Goal: Download file/media

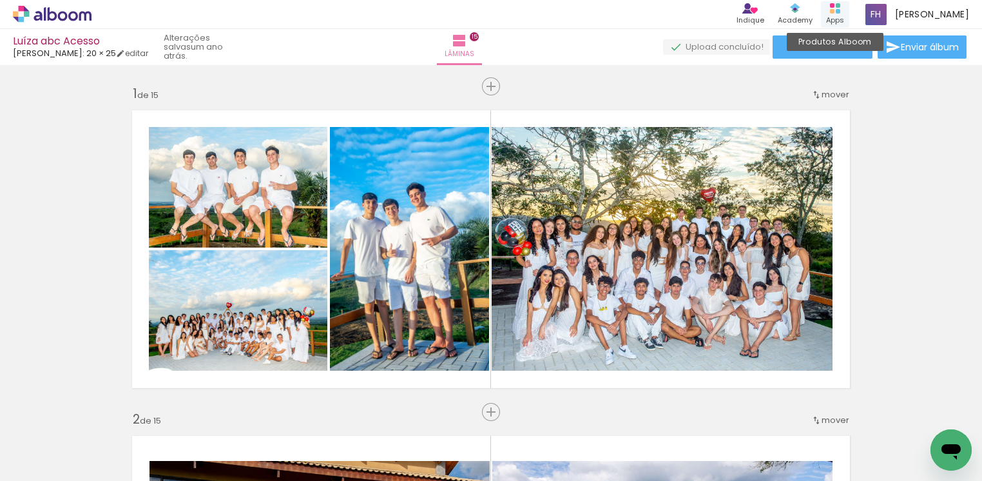
click at [838, 15] on div "Apps" at bounding box center [835, 20] width 18 height 11
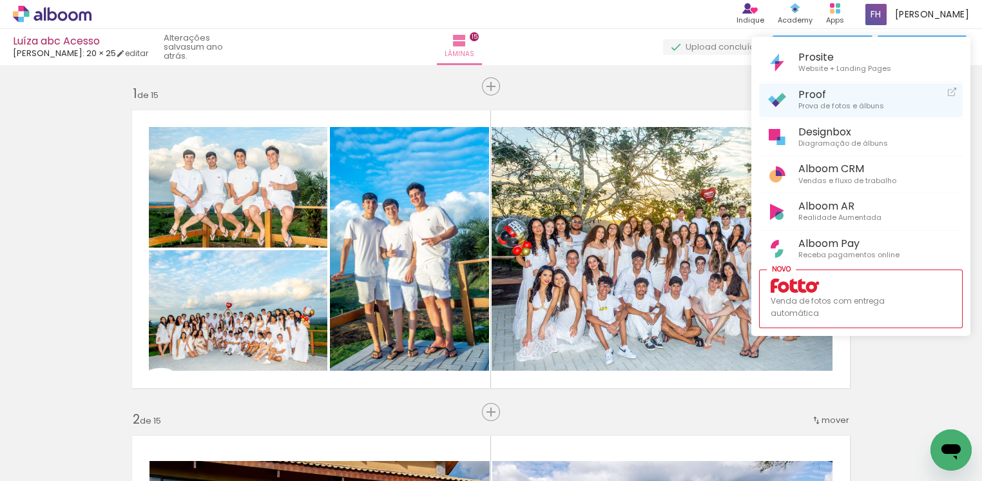
click at [818, 110] on span "Prova de fotos e álbuns" at bounding box center [841, 106] width 86 height 12
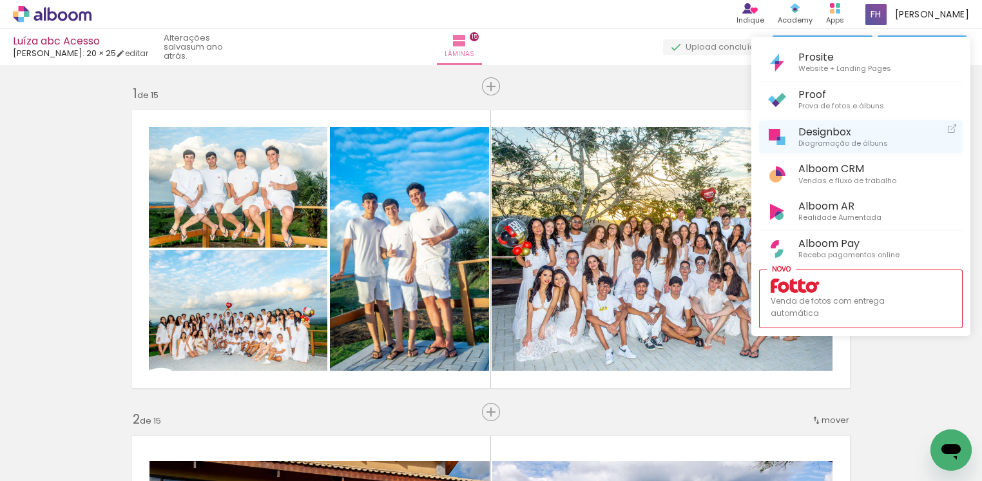
click at [828, 142] on span "Diagramação de álbuns" at bounding box center [843, 144] width 90 height 12
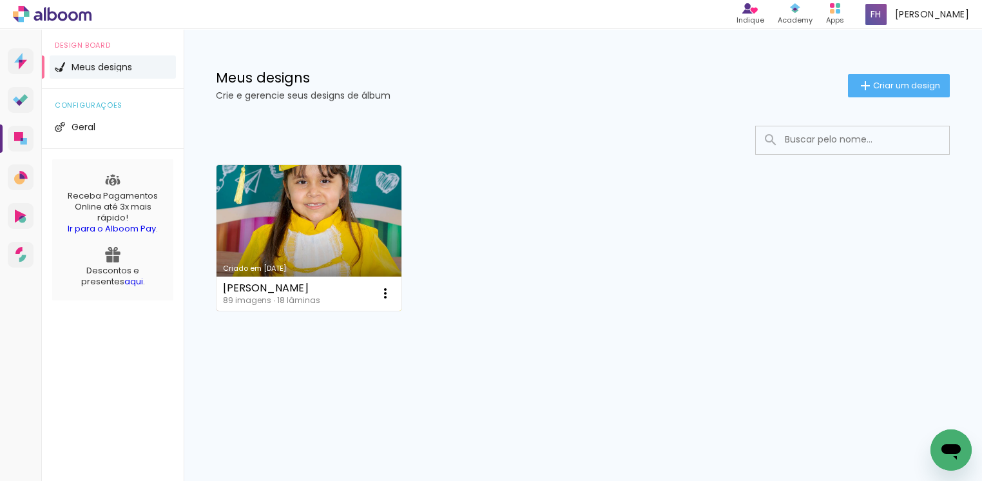
click at [326, 244] on link "Criado em [DATE]" at bounding box center [308, 238] width 185 height 146
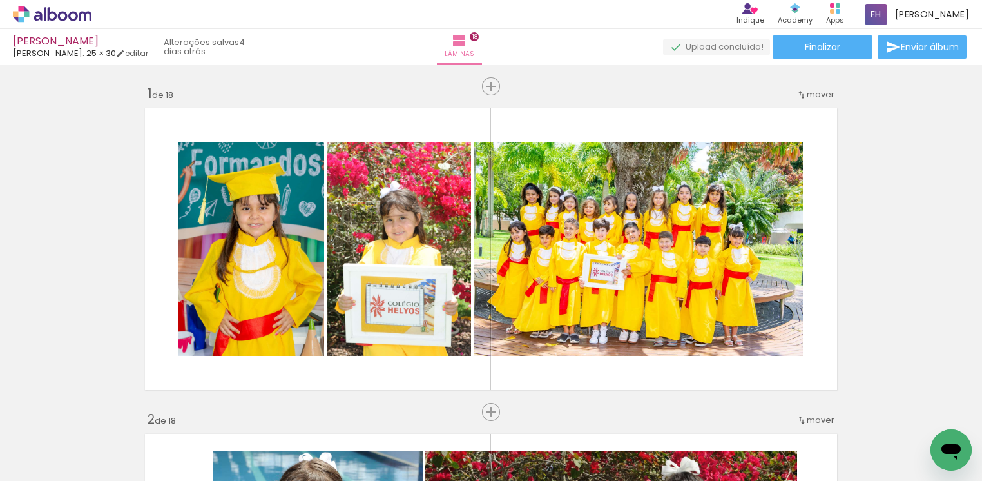
click at [0, 0] on span "Adicionar Fotos" at bounding box center [0, 0] width 0 height 0
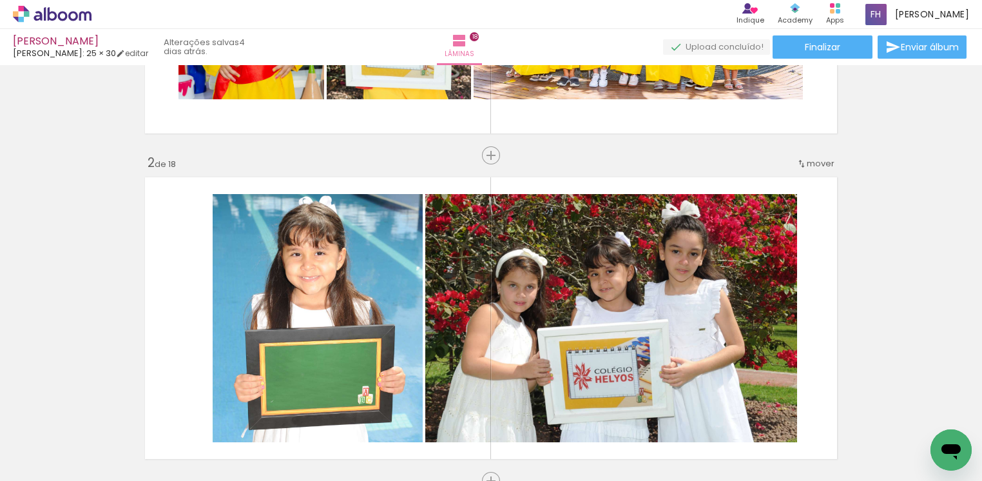
scroll to position [322, 0]
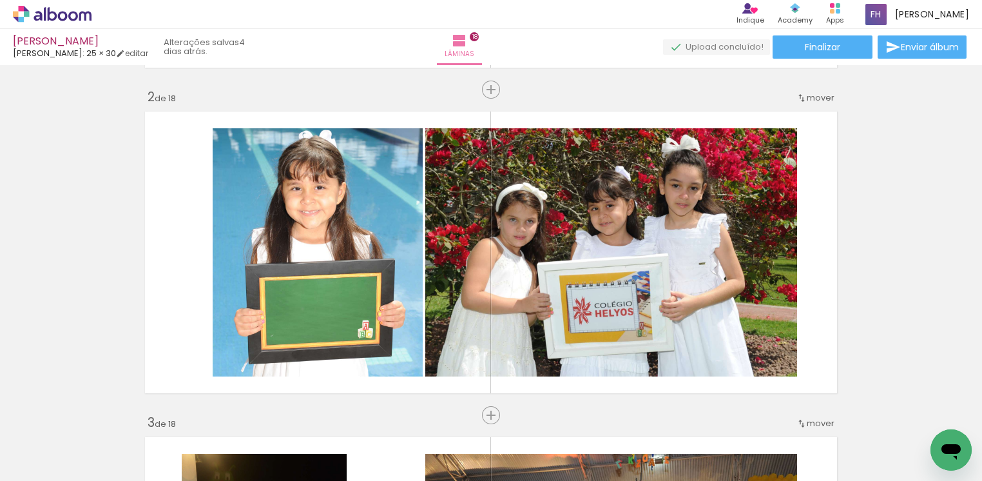
click at [0, 0] on span "Adicionar Fotos" at bounding box center [0, 0] width 0 height 0
click at [0, 0] on iron-icon at bounding box center [0, 0] width 0 height 0
click at [0, 0] on slot "Não utilizadas" at bounding box center [0, 0] width 0 height 0
type input "Não utilizadas"
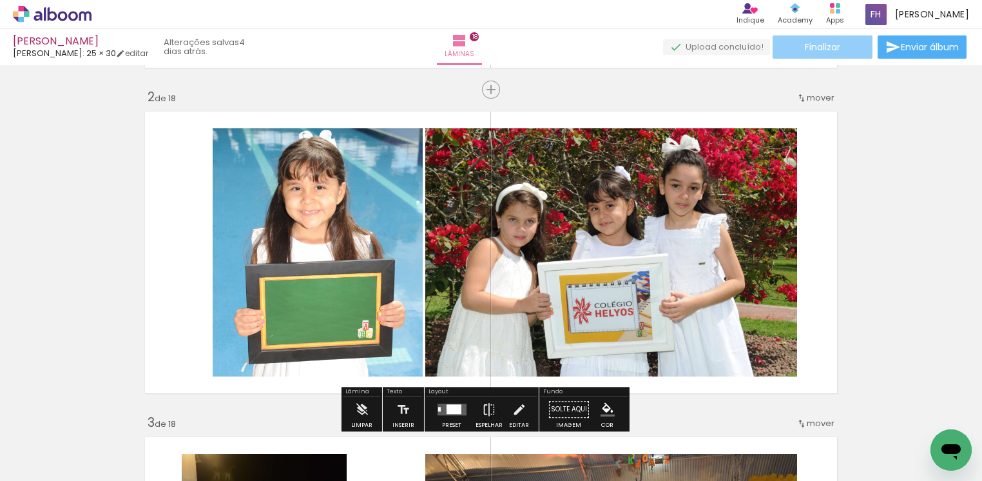
click at [832, 52] on span "Finalizar" at bounding box center [822, 47] width 35 height 9
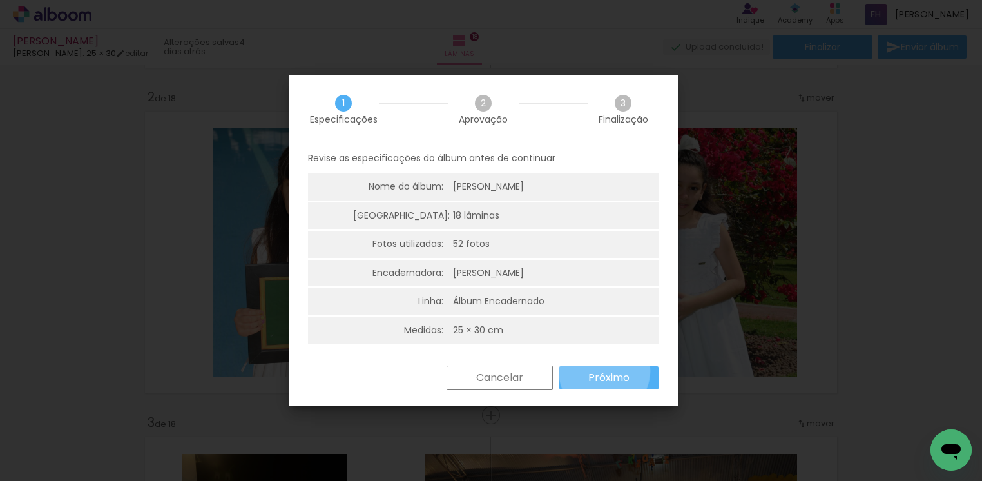
click at [0, 0] on slot "Próximo" at bounding box center [0, 0] width 0 height 0
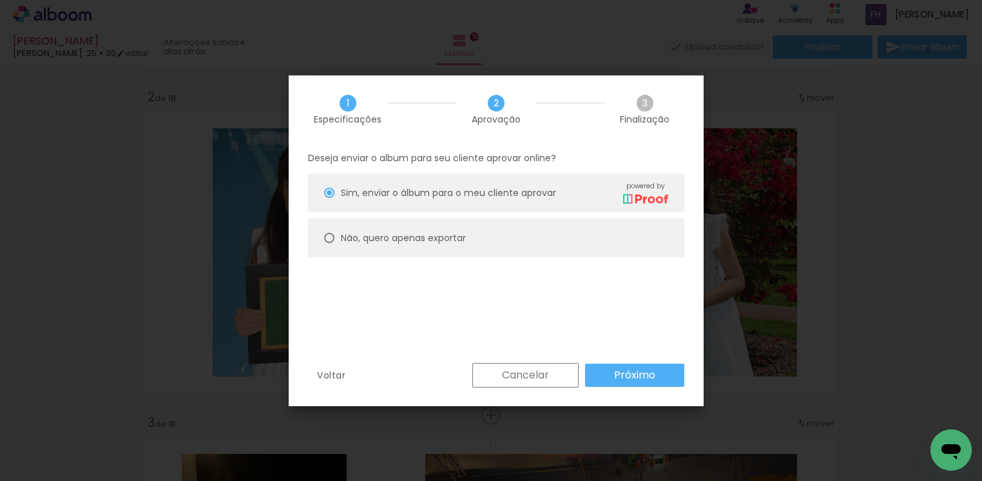
click at [326, 240] on div at bounding box center [329, 238] width 10 height 10
type paper-radio-button "on"
click at [0, 0] on slot "Próximo" at bounding box center [0, 0] width 0 height 0
type input "Alta, 300 DPI"
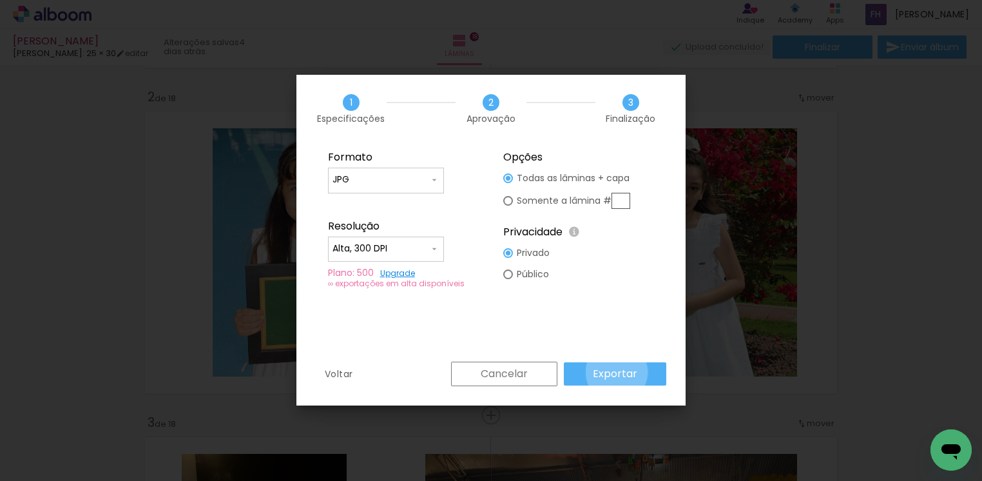
click at [0, 0] on slot "Exportar" at bounding box center [0, 0] width 0 height 0
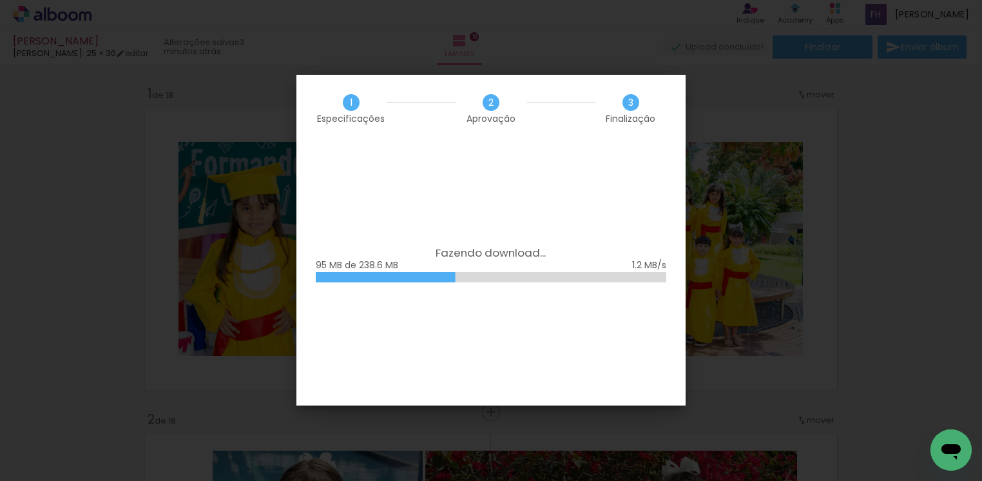
scroll to position [322, 0]
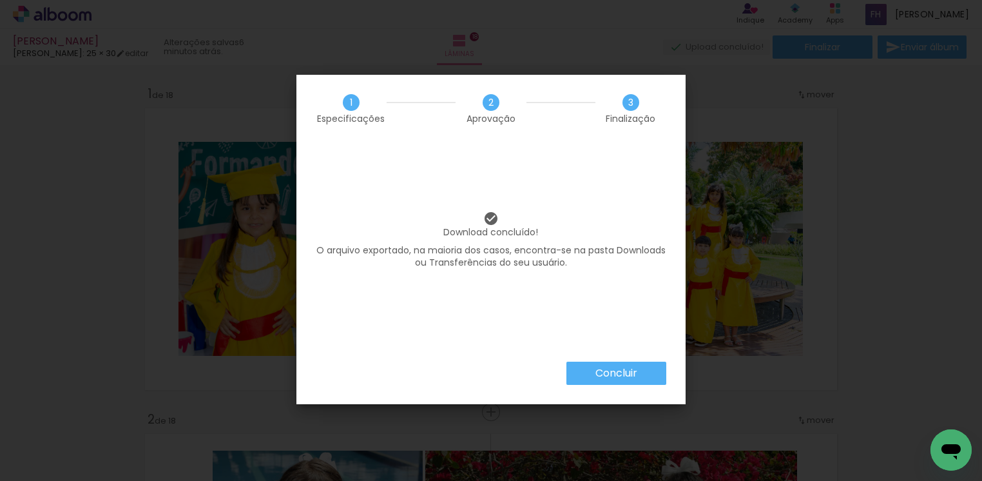
scroll to position [322, 0]
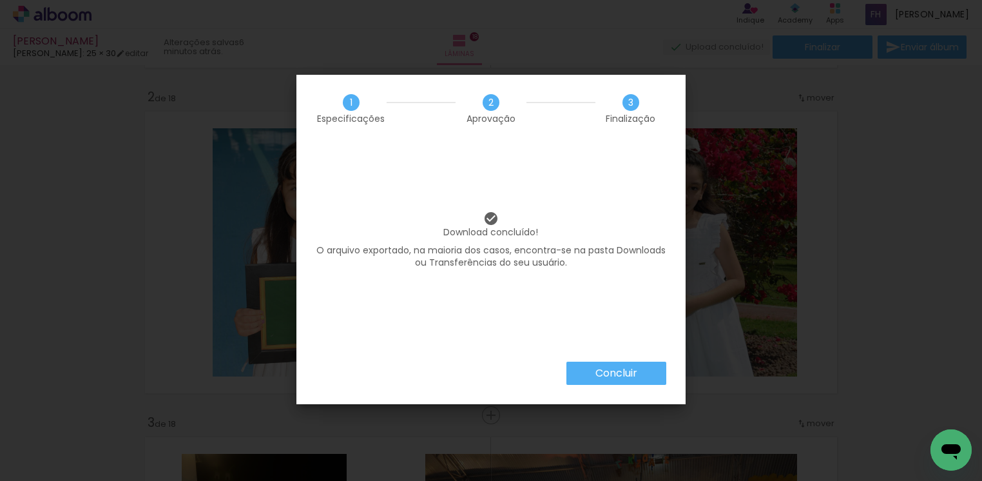
click at [0, 0] on slot "Concluir" at bounding box center [0, 0] width 0 height 0
